Goal: Task Accomplishment & Management: Use online tool/utility

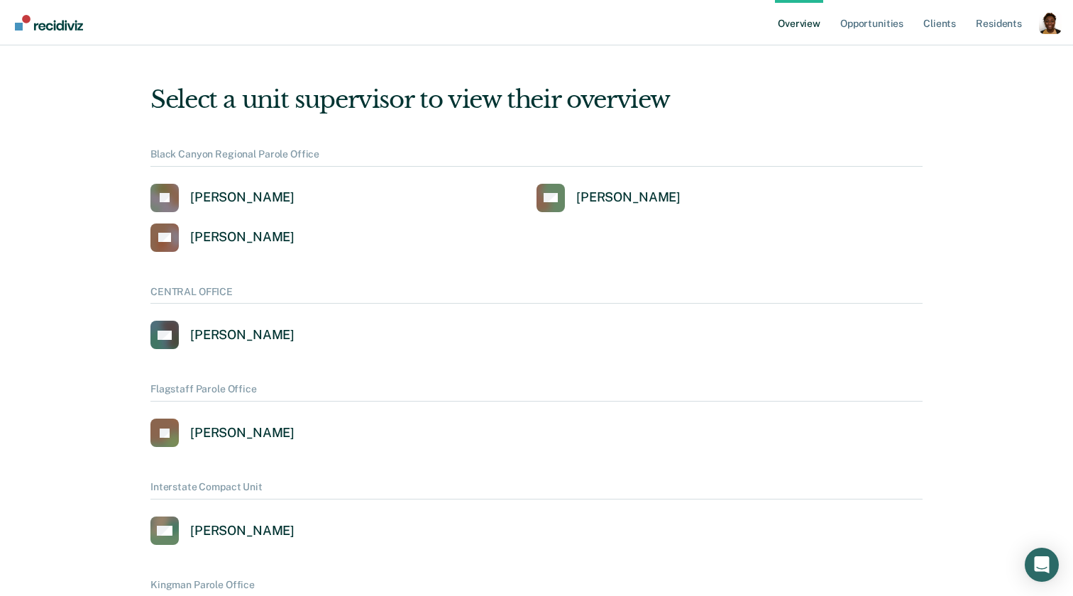
click at [1053, 25] on div "Profile dropdown button" at bounding box center [1050, 22] width 23 height 23
click at [973, 61] on link "Profile" at bounding box center [993, 56] width 114 height 11
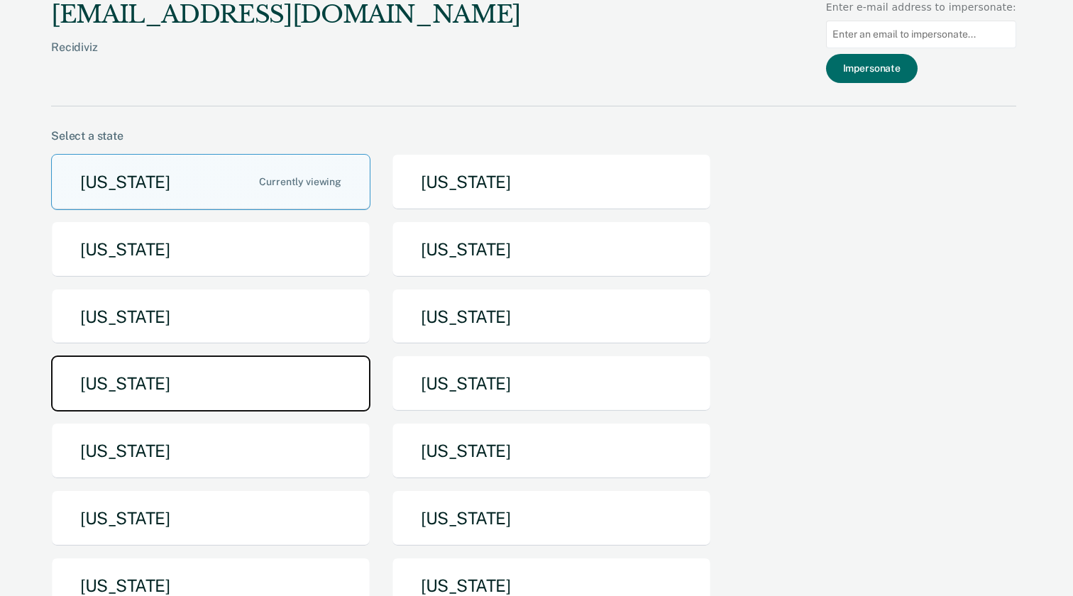
click at [297, 371] on button "[US_STATE]" at bounding box center [210, 384] width 319 height 56
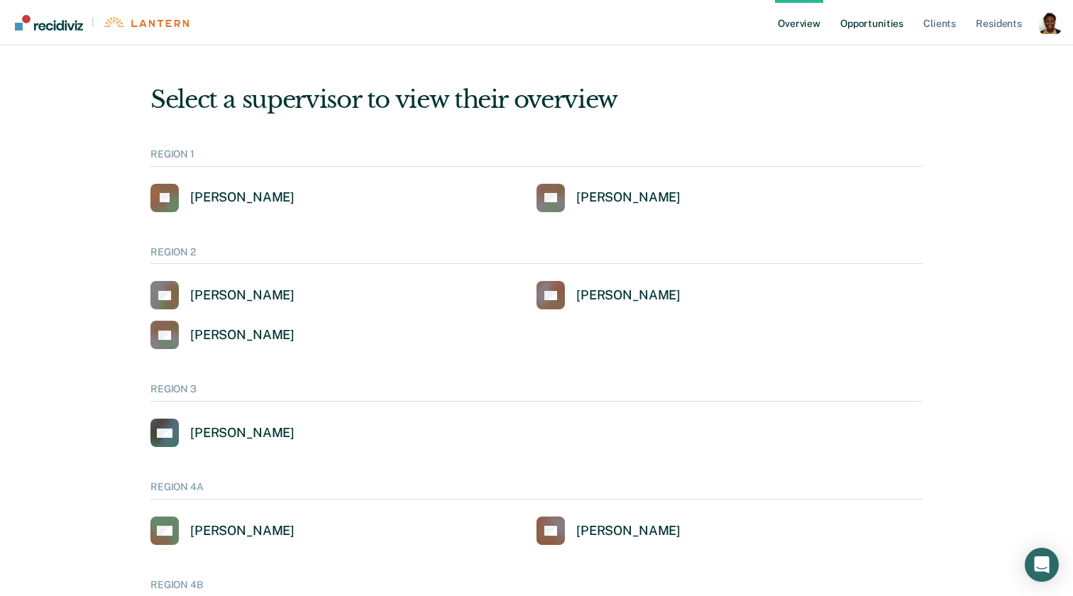
click at [877, 22] on link "Opportunities" at bounding box center [872, 22] width 69 height 45
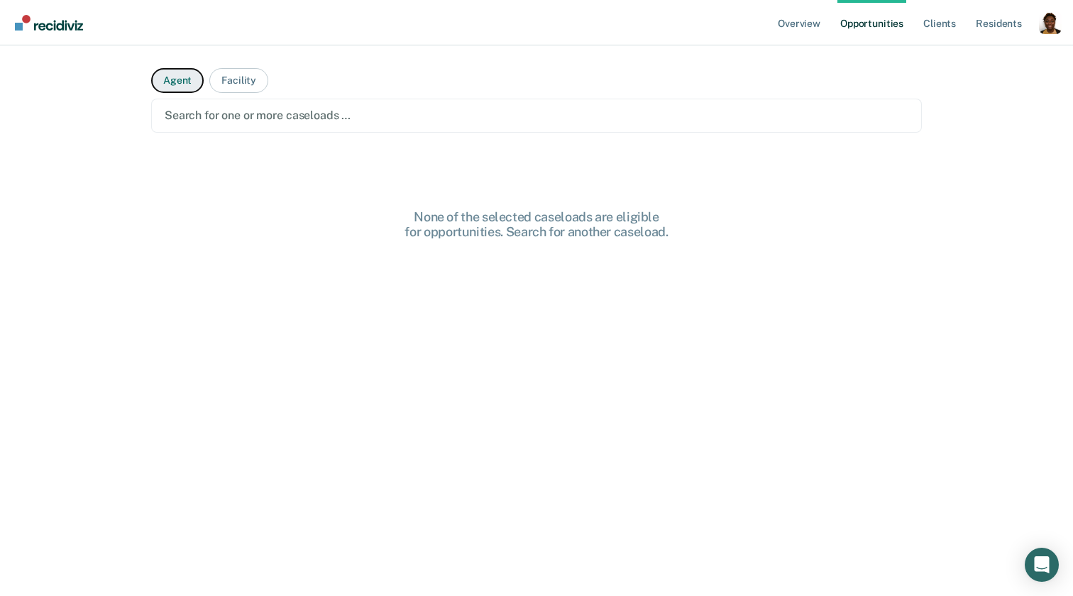
click at [184, 78] on button "Agent" at bounding box center [177, 80] width 53 height 25
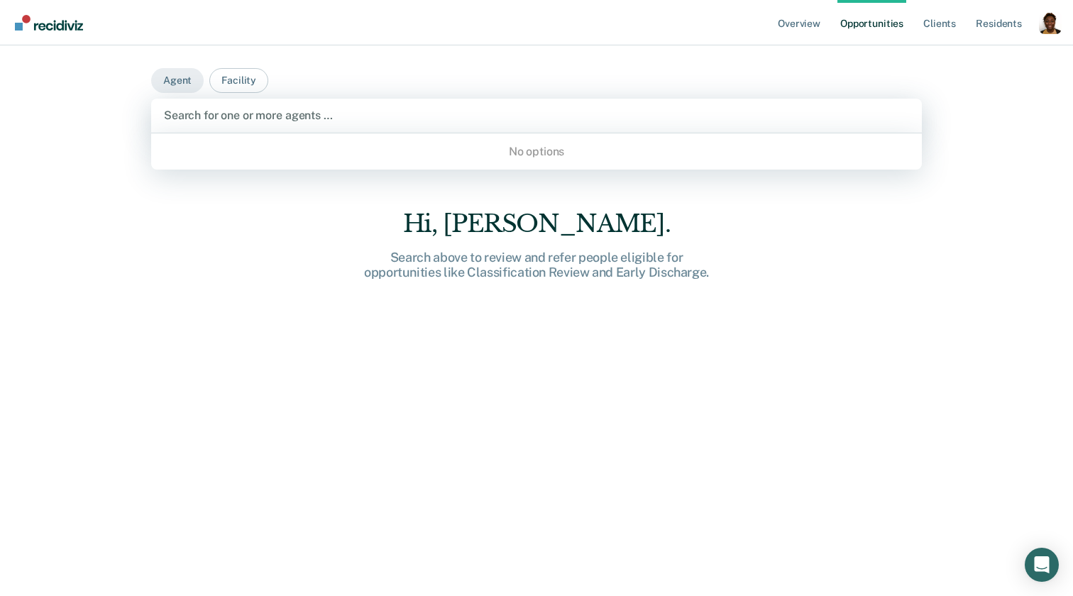
click at [249, 132] on div "Use Up and Down to choose options, press Enter to select the currently focused …" at bounding box center [536, 116] width 771 height 34
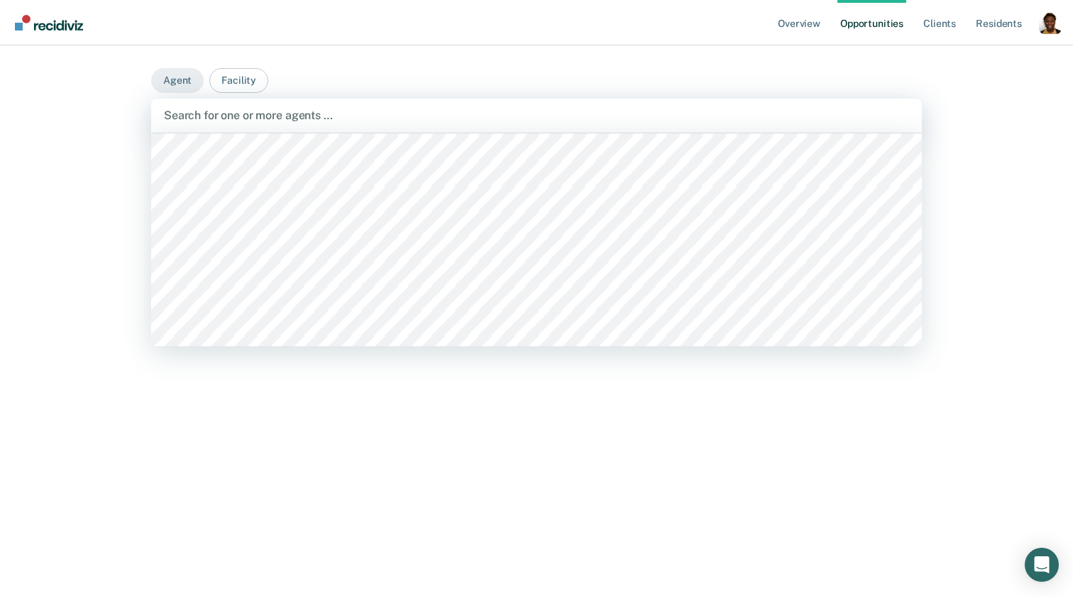
scroll to position [4174, 0]
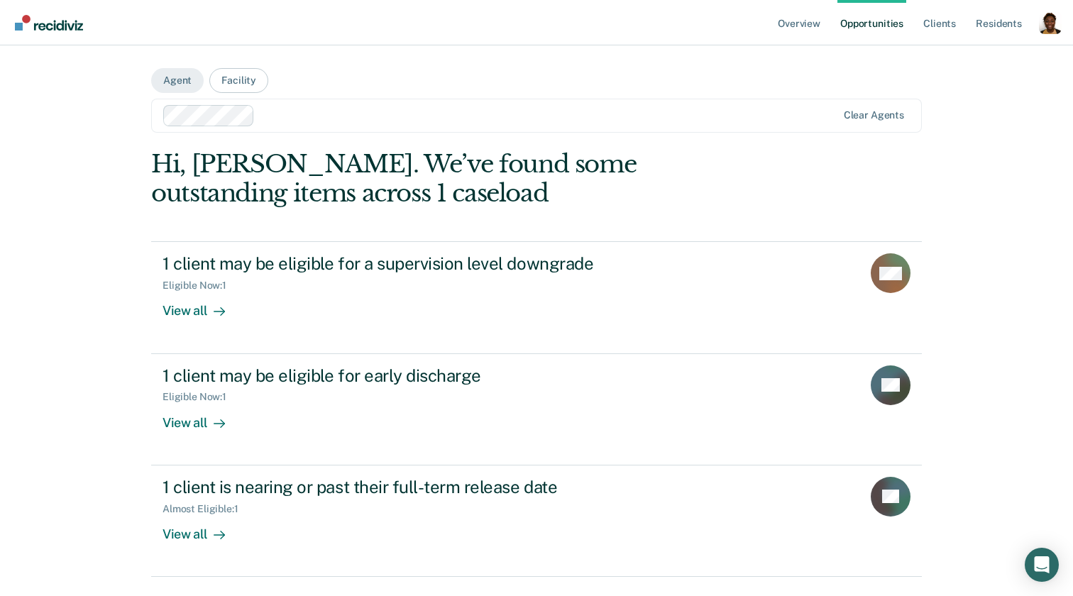
click at [315, 116] on div at bounding box center [549, 115] width 576 height 16
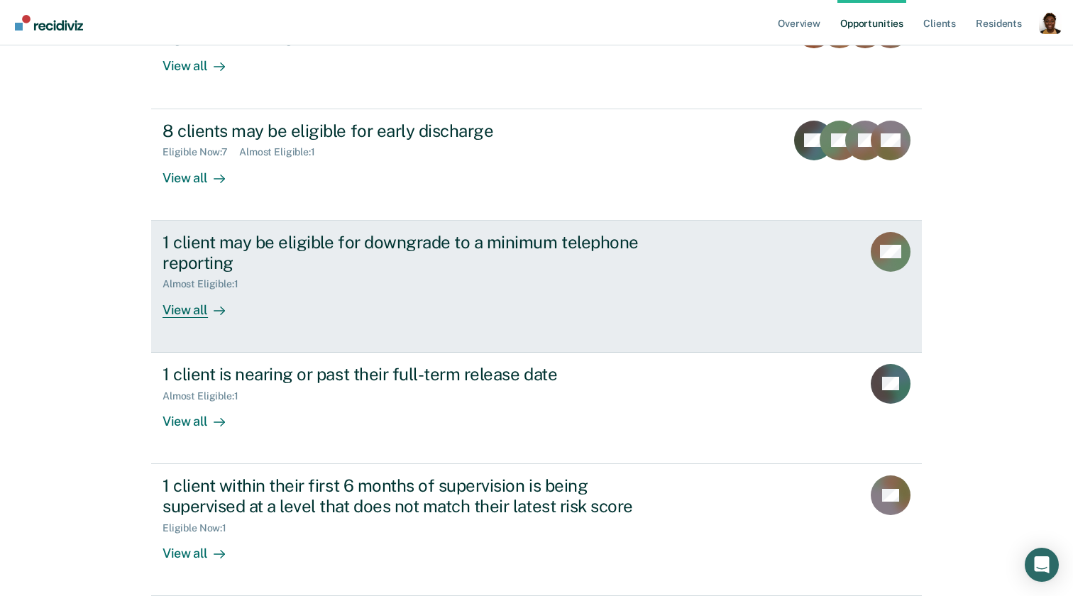
scroll to position [0, 0]
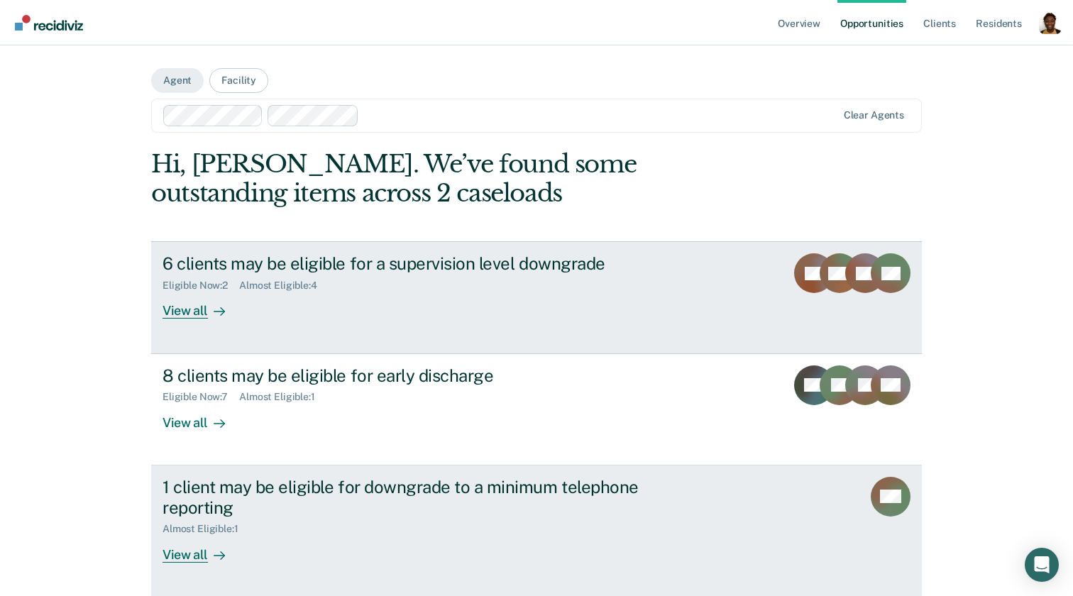
click at [209, 334] on link "6 clients may be eligible for a supervision level downgrade Eligible Now : 2 Al…" at bounding box center [536, 297] width 771 height 112
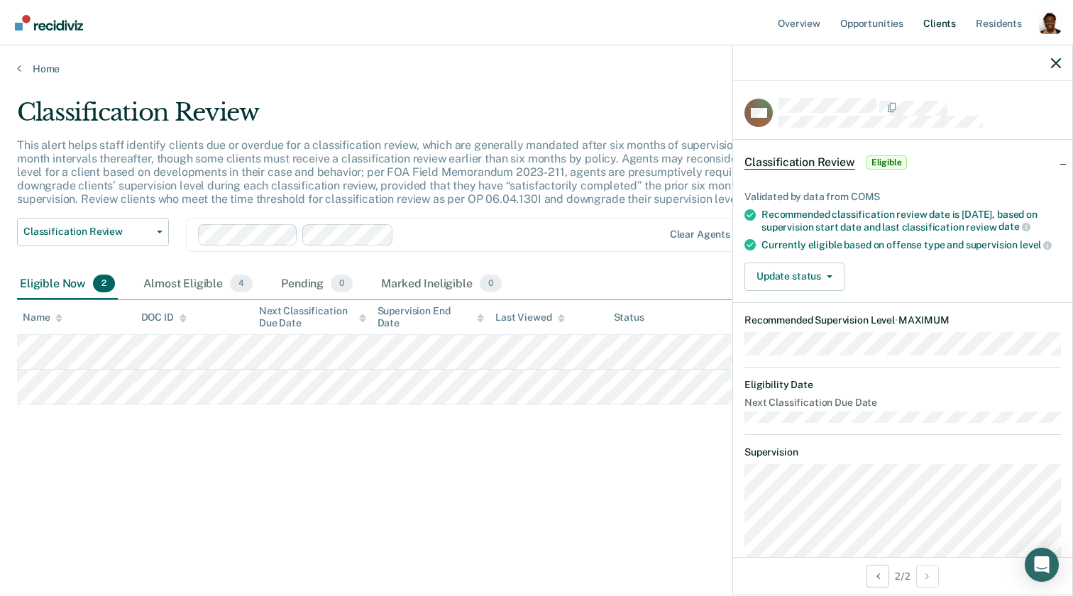
click at [946, 11] on link "Client s" at bounding box center [940, 22] width 38 height 45
